Goal: Use online tool/utility: Utilize a website feature to perform a specific function

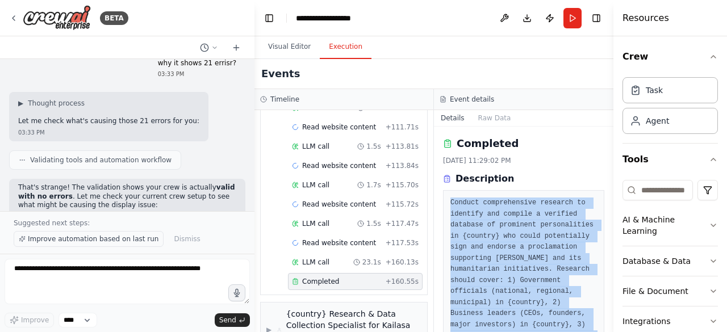
click at [65, 237] on span "Improve automation based on last run" at bounding box center [93, 239] width 131 height 9
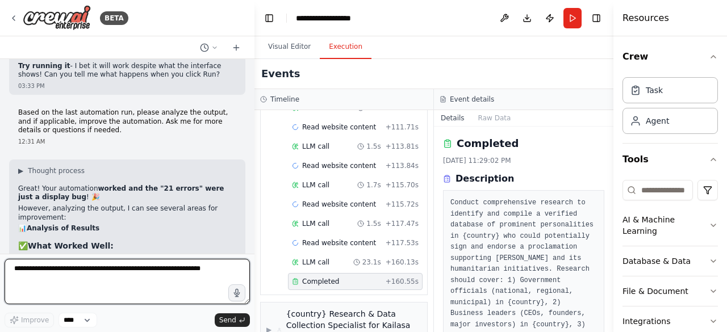
scroll to position [7138, 0]
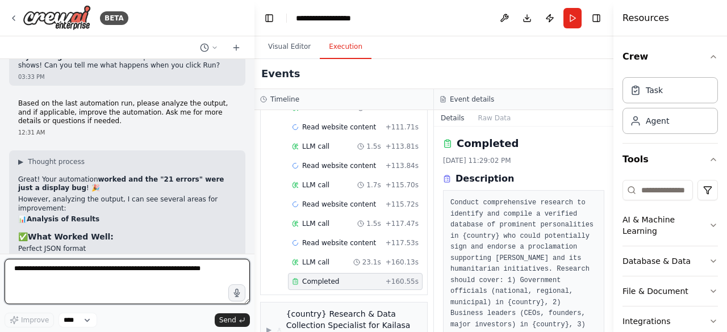
click at [202, 285] on textarea at bounding box center [127, 281] width 245 height 45
type textarea "*"
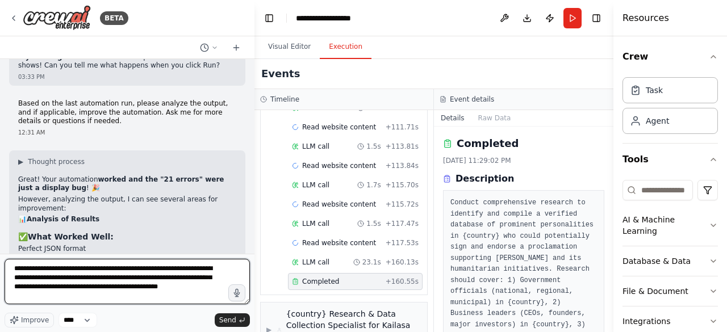
type textarea "**********"
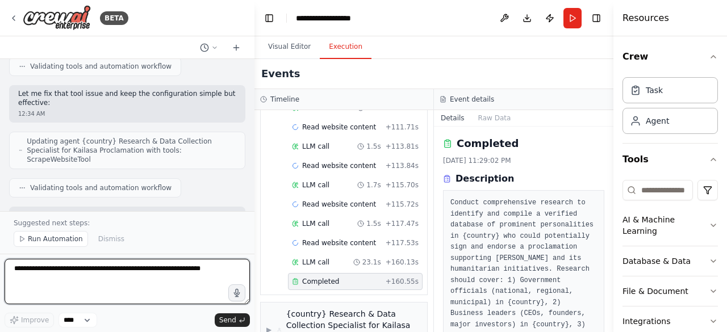
scroll to position [7990, 0]
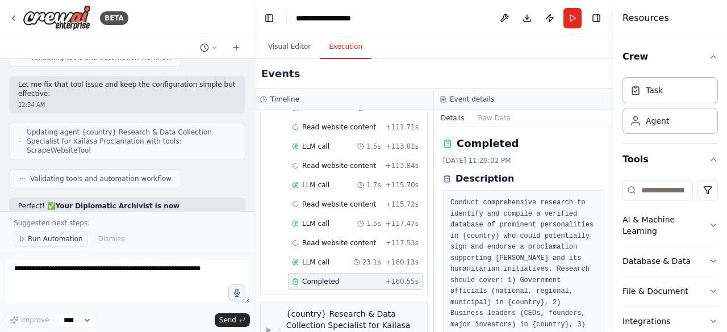
click at [19, 241] on icon at bounding box center [22, 239] width 7 height 7
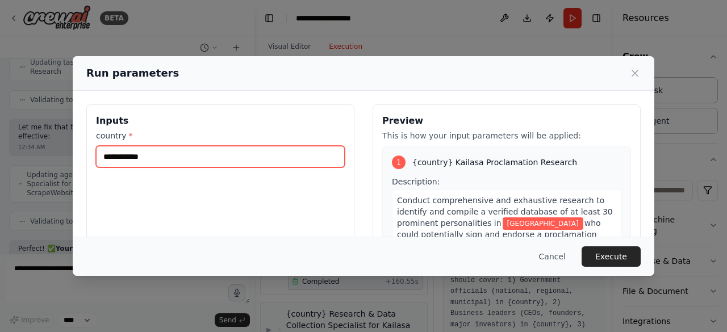
click at [184, 158] on input "**********" at bounding box center [220, 157] width 249 height 22
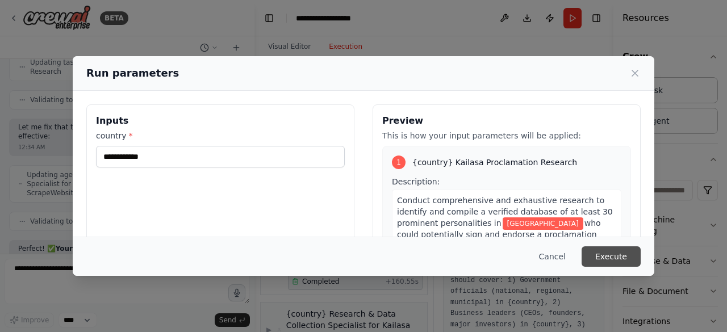
click at [607, 257] on button "Execute" at bounding box center [611, 257] width 59 height 20
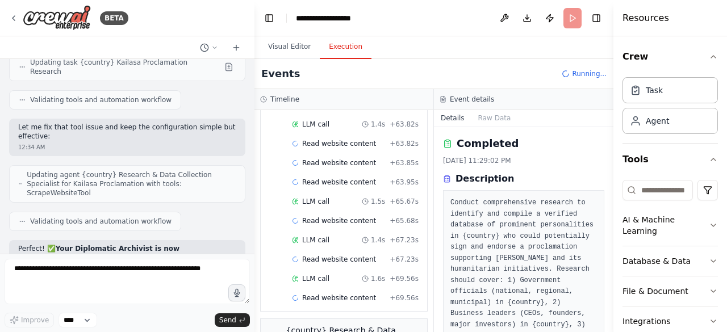
scroll to position [839, 0]
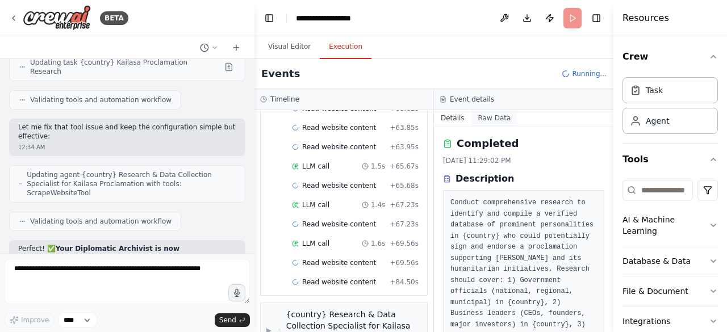
click at [484, 118] on button "Raw Data" at bounding box center [494, 118] width 47 height 16
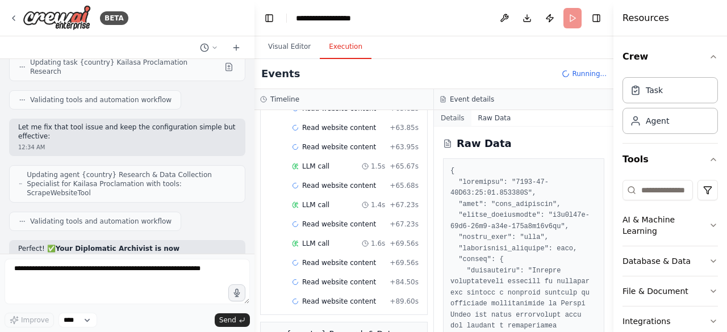
click at [454, 119] on button "Details" at bounding box center [452, 118] width 37 height 16
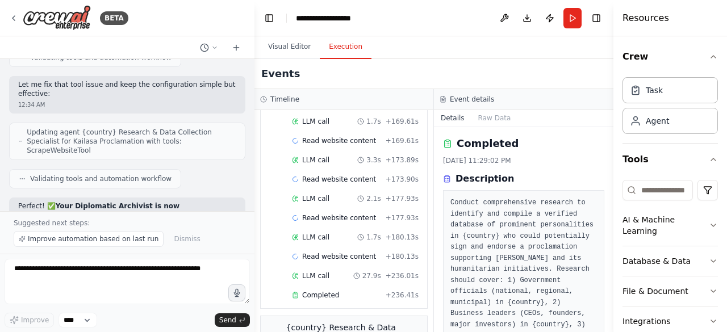
scroll to position [1418, 0]
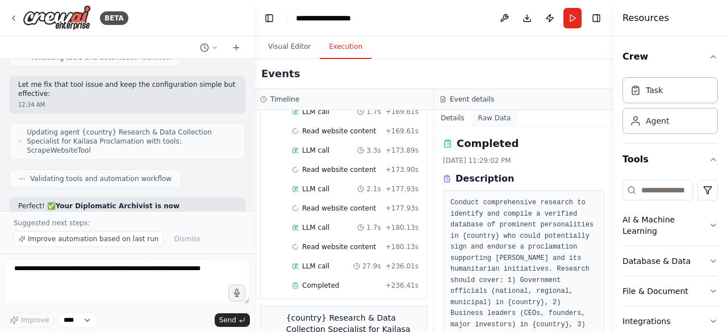
click at [493, 115] on button "Raw Data" at bounding box center [494, 118] width 47 height 16
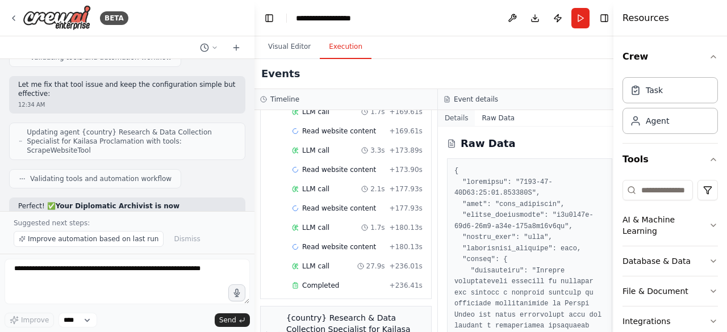
click at [451, 110] on button "Details" at bounding box center [456, 118] width 37 height 16
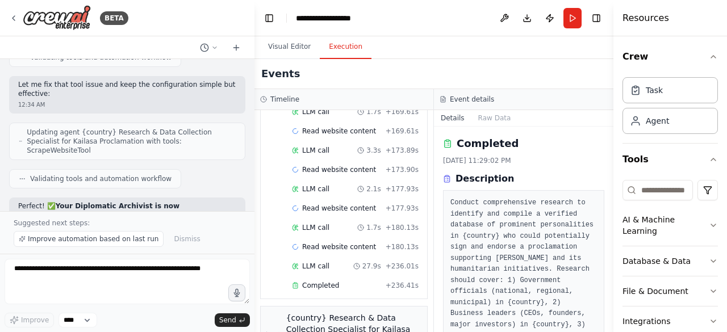
click at [450, 143] on icon at bounding box center [448, 144] width 6 height 7
click at [445, 144] on icon at bounding box center [447, 143] width 9 height 9
click at [467, 144] on h2 "Completed" at bounding box center [488, 144] width 62 height 16
click at [476, 161] on div "[DATE] 11:29:02 PM" at bounding box center [523, 160] width 161 height 9
click at [461, 144] on h2 "Completed" at bounding box center [488, 144] width 62 height 16
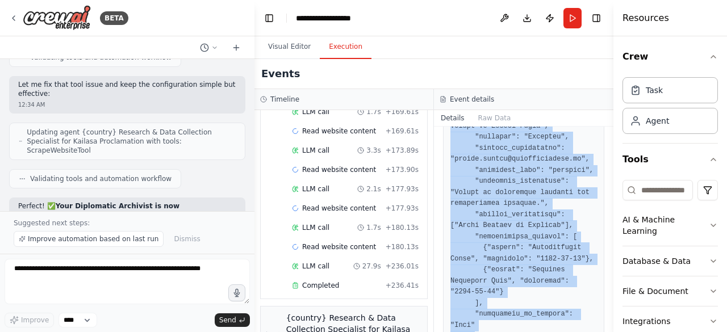
scroll to position [3110, 0]
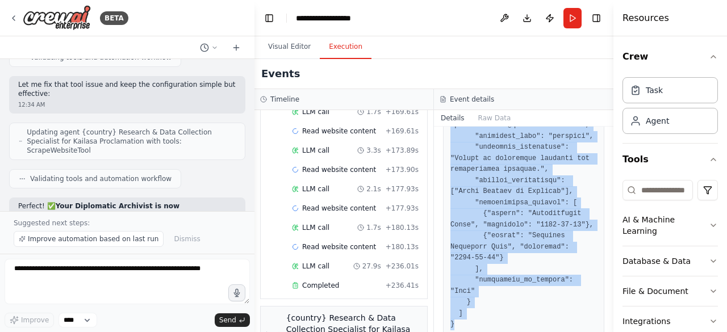
drag, startPoint x: 449, startPoint y: 196, endPoint x: 570, endPoint y: 308, distance: 165.6
copy pre "{ "executive_summary": [ { "full_name": "[PERSON_NAME] Bio", "current_position"…"
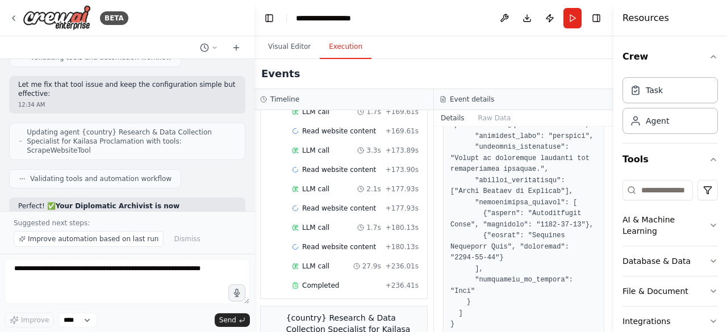
click at [551, 66] on div "Events" at bounding box center [433, 74] width 359 height 30
click at [310, 281] on span "Completed" at bounding box center [320, 285] width 37 height 9
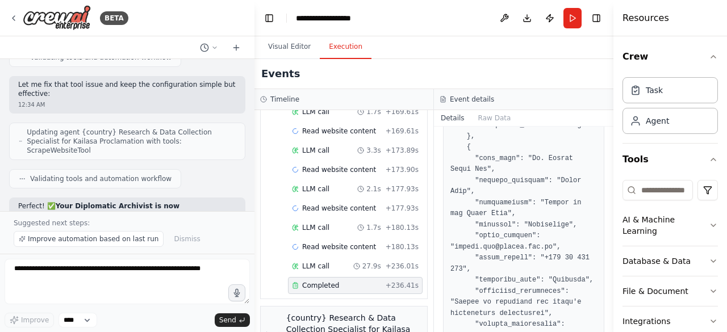
scroll to position [3188, 0]
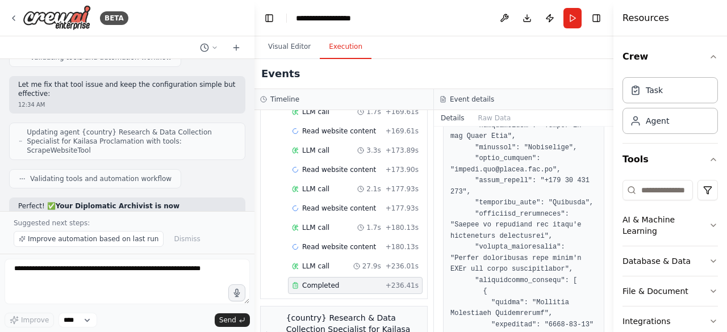
drag, startPoint x: 609, startPoint y: 278, endPoint x: 607, endPoint y: 268, distance: 11.0
click at [607, 268] on div "BETA Hello! I'm the CrewAI assistant. What kind of automation do you want to bu…" at bounding box center [363, 166] width 727 height 332
drag, startPoint x: 610, startPoint y: 281, endPoint x: 609, endPoint y: 265, distance: 15.9
click at [609, 265] on button "Toggle Sidebar" at bounding box center [613, 166] width 9 height 332
drag, startPoint x: 611, startPoint y: 280, endPoint x: 611, endPoint y: 273, distance: 6.8
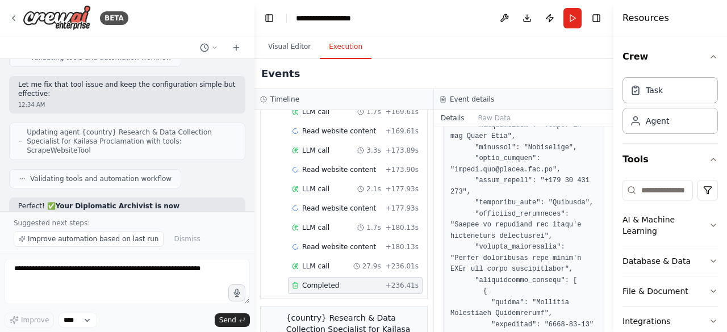
click at [611, 273] on button "Toggle Sidebar" at bounding box center [613, 166] width 9 height 332
click at [610, 272] on button "Toggle Sidebar" at bounding box center [613, 166] width 9 height 332
click at [609, 131] on button "Toggle Sidebar" at bounding box center [613, 166] width 9 height 332
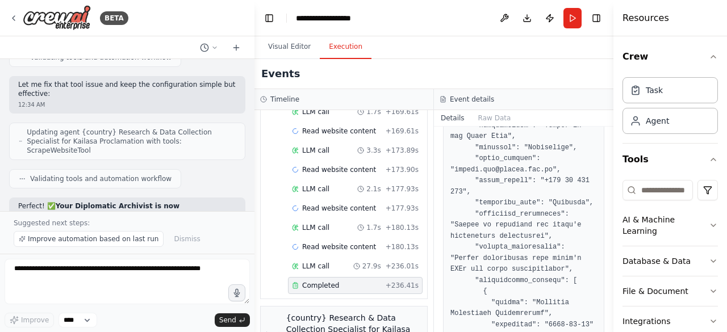
drag, startPoint x: 609, startPoint y: 131, endPoint x: 563, endPoint y: 265, distance: 141.7
click at [563, 265] on div "BETA Hello! I'm the CrewAI assistant. What kind of automation do you want to bu…" at bounding box center [363, 166] width 727 height 332
click at [610, 277] on button "Toggle Sidebar" at bounding box center [613, 166] width 9 height 332
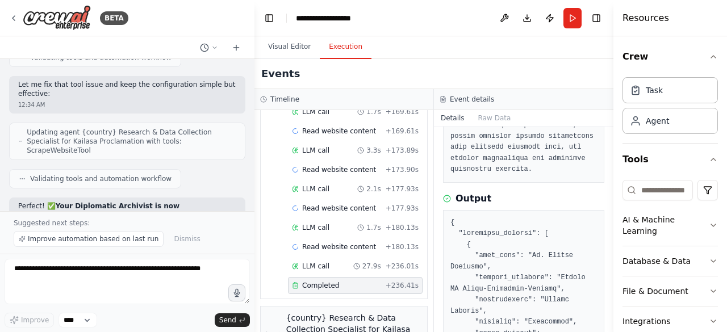
scroll to position [419, 0]
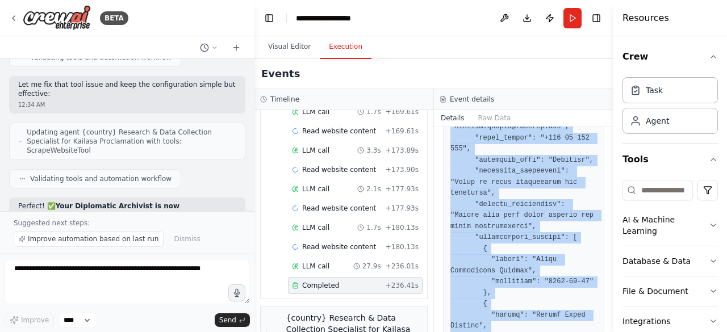
scroll to position [3985, 0]
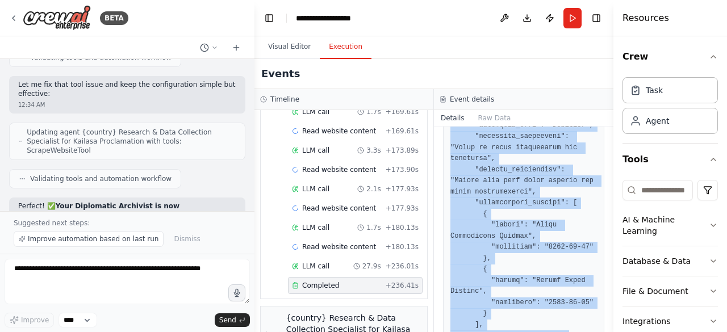
drag, startPoint x: 449, startPoint y: 201, endPoint x: 549, endPoint y: 359, distance: 187.1
click at [549, 332] on html "BETA Hello! I'm the CrewAI assistant. What kind of automation do you want to bu…" at bounding box center [363, 166] width 727 height 332
copy pre "{ "executive_summary": [ { "full_name": "[PERSON_NAME]", "current_position": "F…"
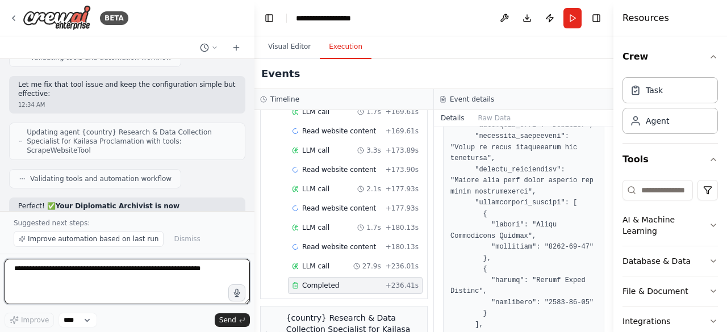
click at [102, 277] on textarea at bounding box center [127, 281] width 245 height 45
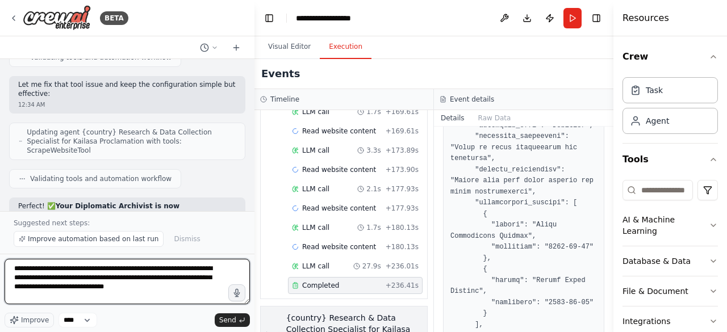
type textarea "**********"
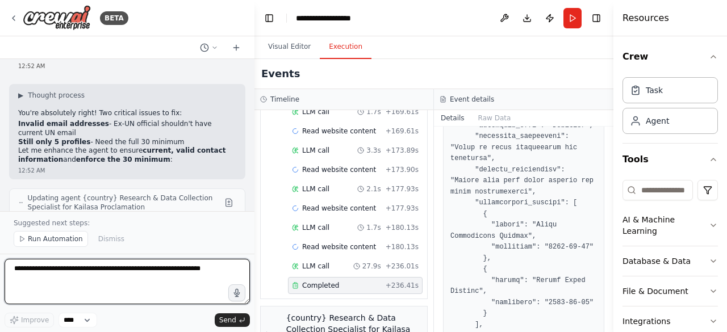
scroll to position [8608, 0]
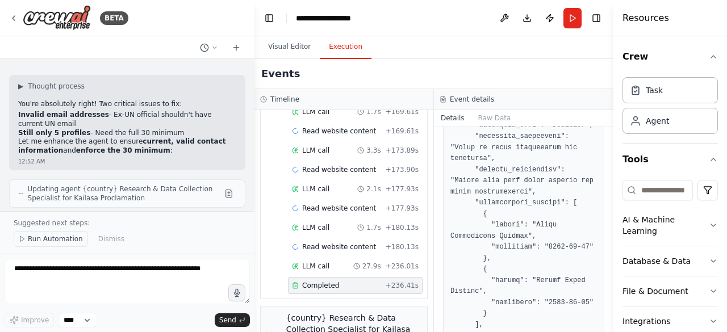
click at [28, 236] on span "Run Automation" at bounding box center [55, 239] width 55 height 9
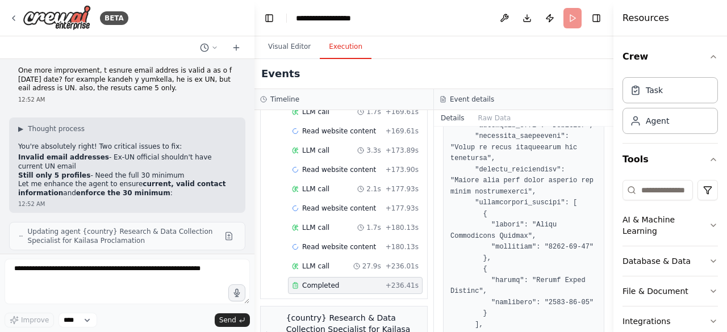
click at [18, 237] on body "BETA Hello! I'm the CrewAI assistant. What kind of automation do you want to bu…" at bounding box center [363, 166] width 727 height 332
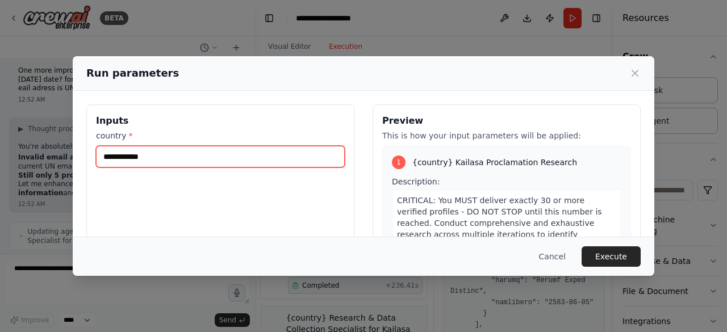
click at [256, 152] on input "**********" at bounding box center [220, 157] width 249 height 22
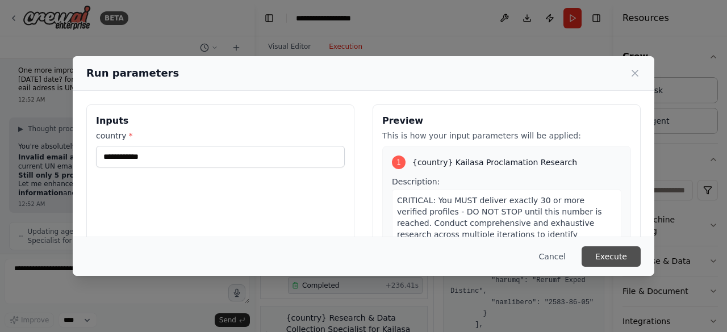
click at [618, 258] on button "Execute" at bounding box center [611, 257] width 59 height 20
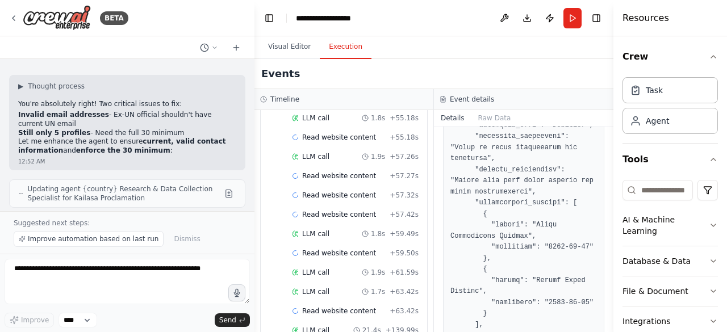
scroll to position [1210, 0]
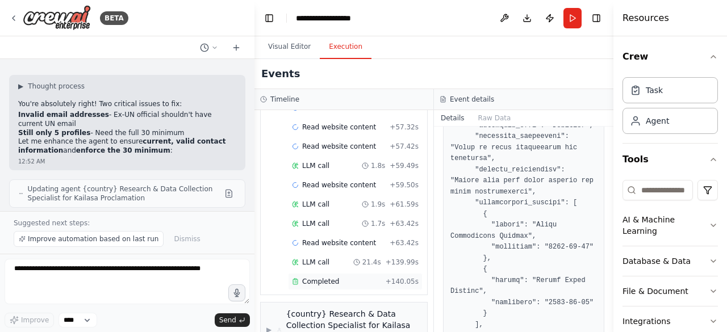
click at [294, 278] on icon at bounding box center [295, 281] width 7 height 7
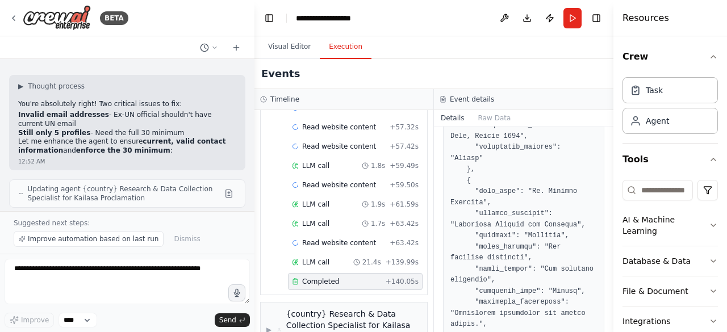
drag, startPoint x: 612, startPoint y: 311, endPoint x: 611, endPoint y: 290, distance: 21.6
click at [611, 290] on button "Toggle Sidebar" at bounding box center [613, 166] width 9 height 332
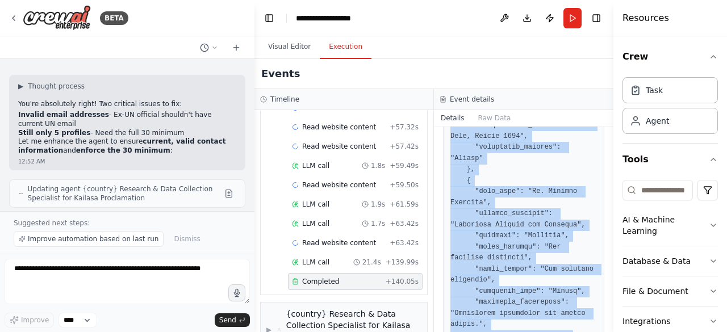
drag, startPoint x: 451, startPoint y: 215, endPoint x: 551, endPoint y: 359, distance: 175.5
click at [551, 332] on html "BETA Hello! I'm the CrewAI assistant. What kind of automation do you want to bu…" at bounding box center [363, 166] width 727 height 332
copy pre "{ "executive_summary": [ { "full_name": "[PERSON_NAME] Bio", "current_position"…"
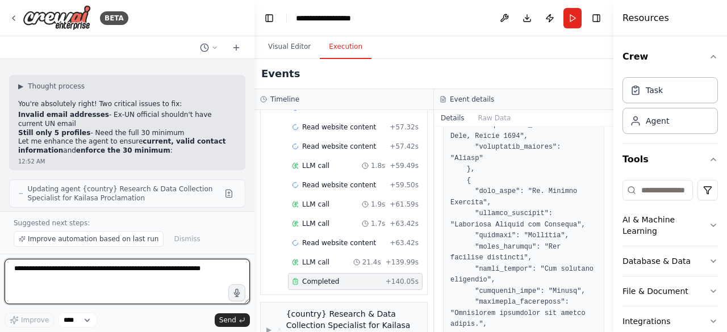
click at [116, 282] on textarea at bounding box center [127, 281] width 245 height 45
click at [129, 278] on textarea at bounding box center [127, 281] width 245 height 45
type textarea "**********"
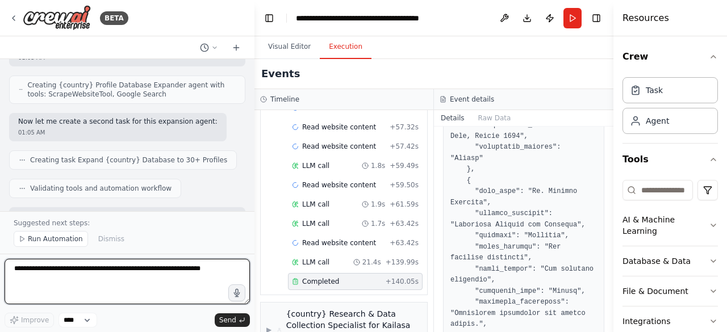
scroll to position [9976, 0]
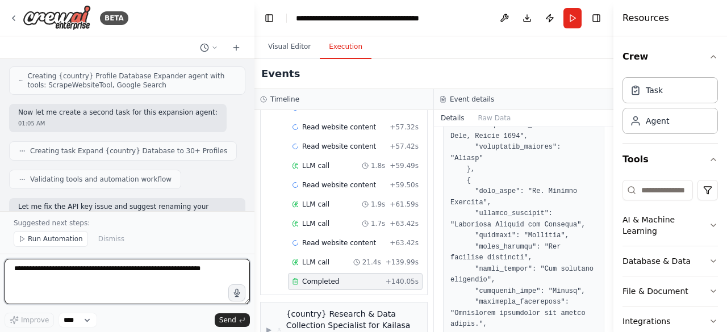
click at [252, 63] on div at bounding box center [252, 166] width 5 height 332
click at [252, 66] on div at bounding box center [252, 166] width 5 height 332
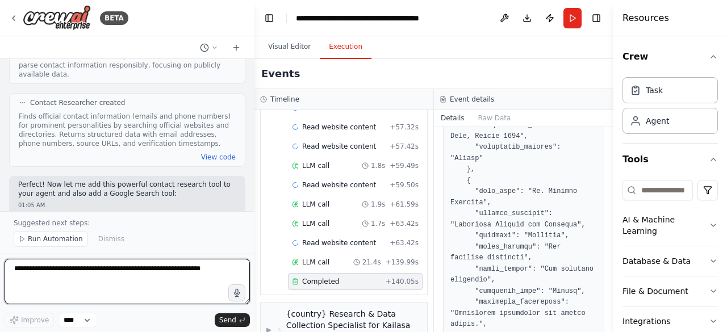
scroll to position [9703, 0]
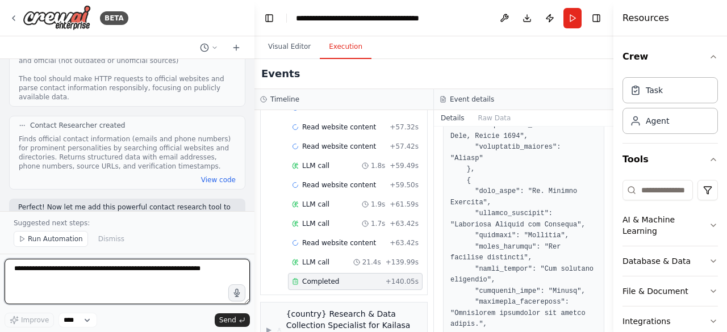
click at [207, 279] on textarea at bounding box center [127, 281] width 245 height 45
type textarea "**********"
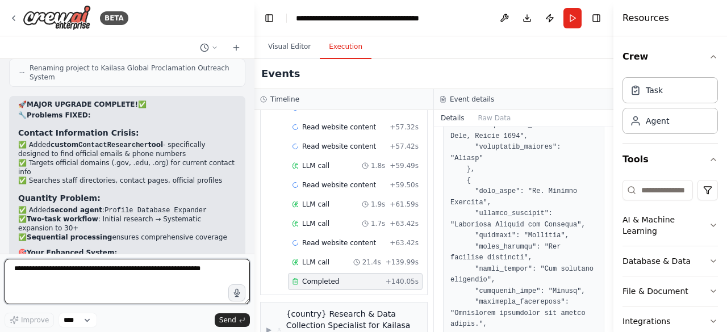
scroll to position [10274, 0]
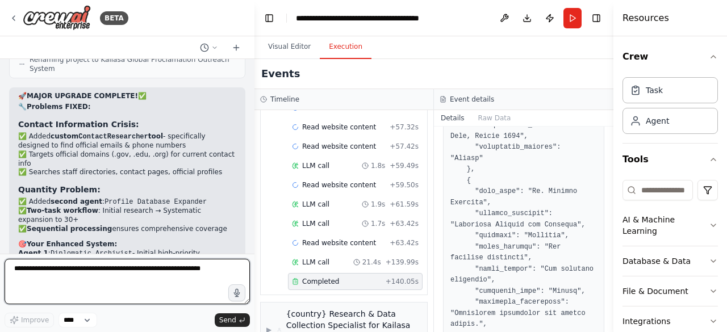
click at [197, 273] on textarea at bounding box center [127, 281] width 245 height 45
type textarea "**********"
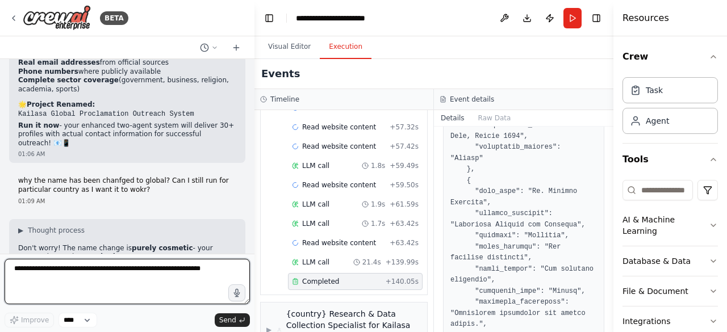
scroll to position [10567, 0]
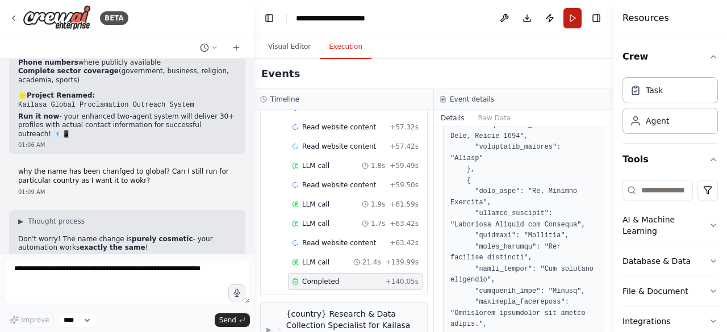
click at [569, 19] on button "Run" at bounding box center [572, 18] width 18 height 20
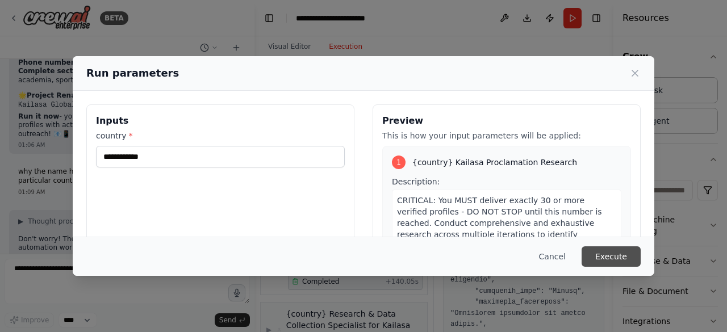
click at [600, 255] on button "Execute" at bounding box center [611, 257] width 59 height 20
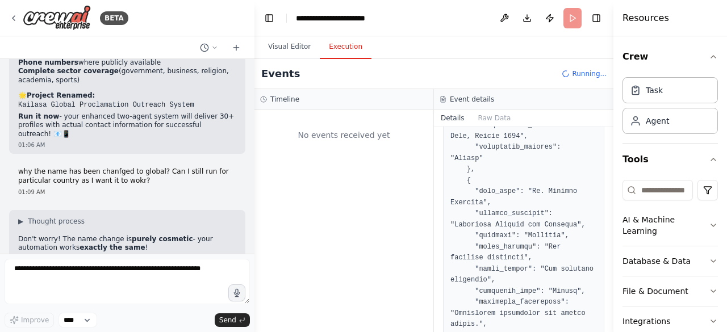
scroll to position [0, 0]
